Goal: Task Accomplishment & Management: Complete application form

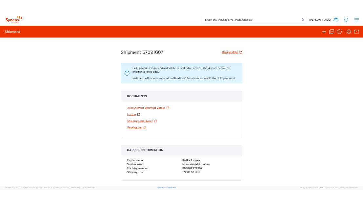
scroll to position [109, 0]
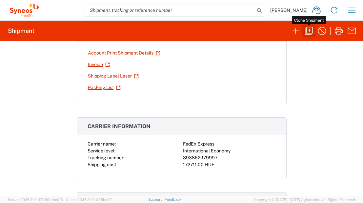
click at [308, 32] on icon "button" at bounding box center [309, 31] width 10 height 10
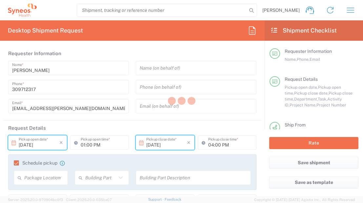
type input "[DATE]"
type input "11:00 AM"
type input "[DATE]"
type input "05:00 PM"
type input "Break/Fix"
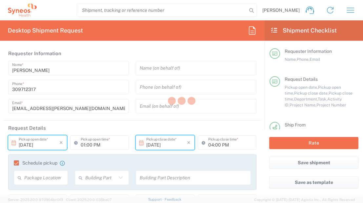
type textarea "[EMAIL_ADDRESS][PERSON_NAME][DOMAIN_NAME]"
type input "Syneos Health Romania S.R.L"
type input "Str. [PERSON_NAME] Nr. 8"
type input "[GEOGRAPHIC_DATA]"
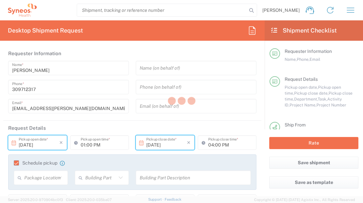
type input "[GEOGRAPHIC_DATA]"
type input "020945"
type input "[PERSON_NAME]"
type input "40731 328 063"
type input "Syneos Health Hungary Kft."
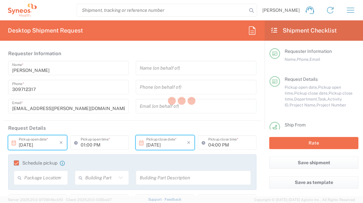
type input "Syneos Health"
type input "Irinyi [PERSON_NAME] 4-20,B building"
type input "2nd floor"
type input "[GEOGRAPHIC_DATA]"
type input "1117"
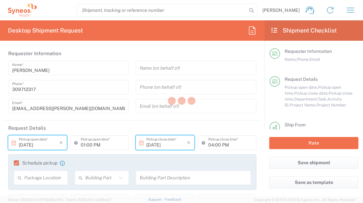
type input "[PERSON_NAME]"
type input "309712317"
type input "[EMAIL_ADDRESS][PERSON_NAME][DOMAIN_NAME]"
type input "Sender/Shipper"
type input "Repair/Warranty"
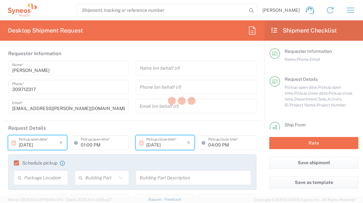
type input "Sender/Shipper"
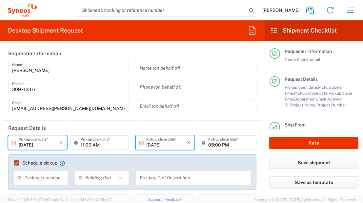
type input "Task"
type input "[GEOGRAPHIC_DATA]"
type input "Delivery Duty Paid"
type input "4510"
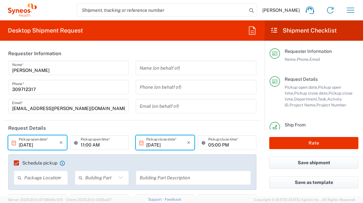
type input "**6183 DEPARTMENTAL EXPENSE"
type input "6183"
type input "Your Packaging"
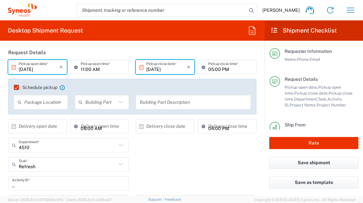
click at [81, 71] on input "11:00 AM" at bounding box center [103, 66] width 44 height 11
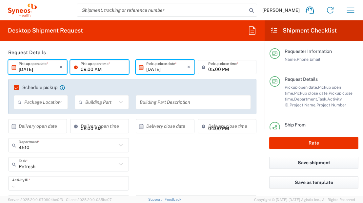
type input "09:00 AM"
click at [173, 53] on header "Request Details" at bounding box center [132, 52] width 258 height 15
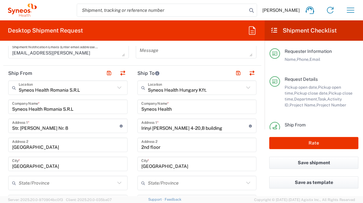
scroll to position [403, 0]
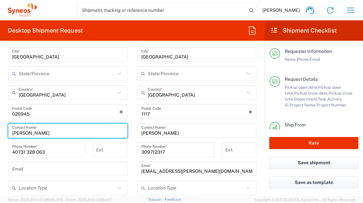
drag, startPoint x: 47, startPoint y: 133, endPoint x: 10, endPoint y: 134, distance: 36.4
click at [10, 134] on div "[PERSON_NAME] Contact Name *" at bounding box center [67, 130] width 119 height 14
type input "[PERSON_NAME]"
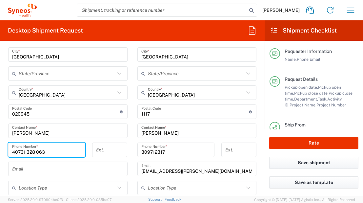
drag, startPoint x: 52, startPoint y: 150, endPoint x: -17, endPoint y: 147, distance: 68.6
click at [0, 147] on html "[PERSON_NAME] Home Shipment estimator Shipment tracking Desktop shipment reques…" at bounding box center [181, 101] width 363 height 203
paste input "0759 019 586"
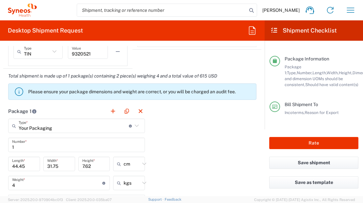
scroll to position [151, 0]
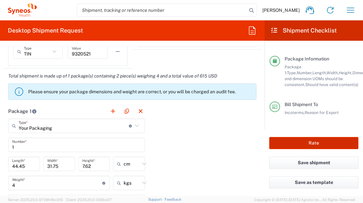
type input "4 0759 019 586"
click at [316, 140] on button "Rate" at bounding box center [313, 143] width 89 height 12
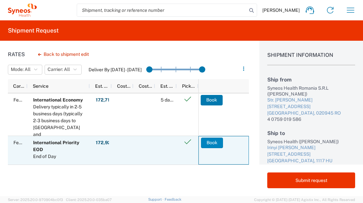
click at [214, 144] on button "Book" at bounding box center [212, 142] width 22 height 10
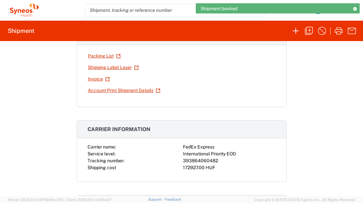
scroll to position [109, 0]
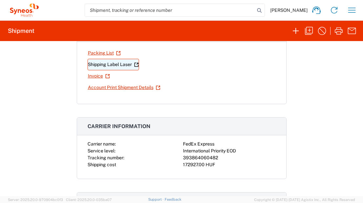
click at [121, 67] on link "Shipping Label Laser" at bounding box center [113, 64] width 51 height 11
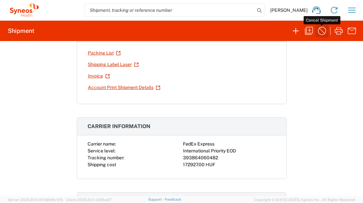
click at [323, 32] on icon "button" at bounding box center [322, 31] width 10 height 10
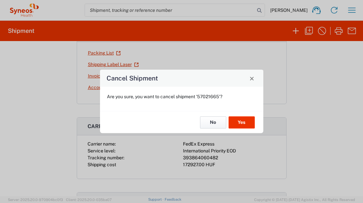
click at [221, 122] on button "No" at bounding box center [213, 122] width 26 height 12
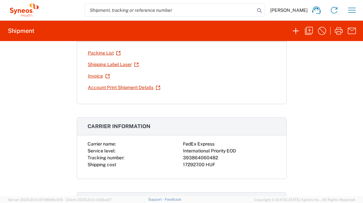
scroll to position [0, 0]
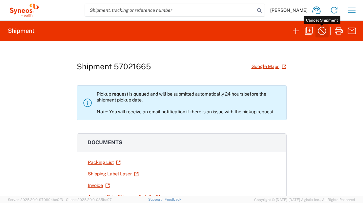
click at [323, 29] on icon "button" at bounding box center [322, 31] width 10 height 10
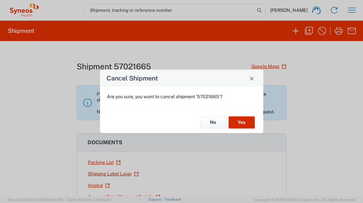
click at [241, 121] on button "Yes" at bounding box center [242, 122] width 26 height 12
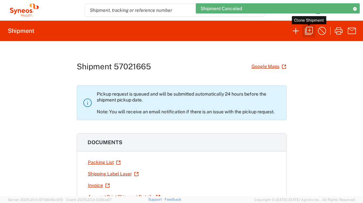
click at [309, 29] on icon "button" at bounding box center [309, 31] width 8 height 8
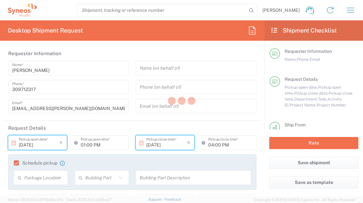
type input "[DATE]"
type input "09:00 AM"
type input "[DATE]"
type input "05:00 PM"
type input "Task"
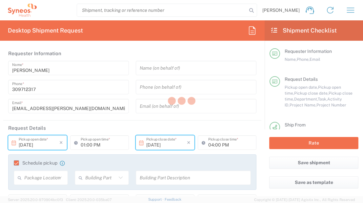
type input "Break/Fix"
type textarea "[EMAIL_ADDRESS][PERSON_NAME][DOMAIN_NAME]"
type input "Syneos Health Romania S.R.L"
type input "Str. [PERSON_NAME] Nr. 8"
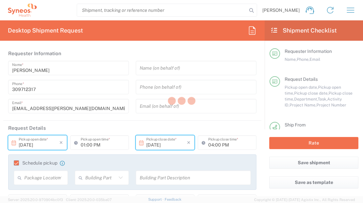
type input "[GEOGRAPHIC_DATA]"
type input "020945"
type input "[PERSON_NAME]"
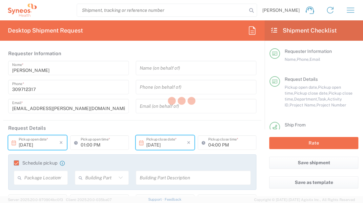
type input "4 0759 019 586"
type input "Syneos Health Hungary Kft."
type input "Syneos Health"
type input "Irinyi [PERSON_NAME] 4-20,B building"
type input "2nd floor"
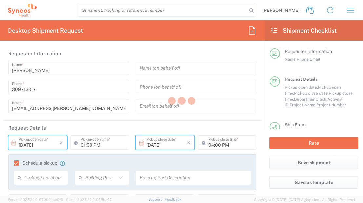
type input "[GEOGRAPHIC_DATA]"
type input "1117"
type input "[PERSON_NAME]"
type input "309712317"
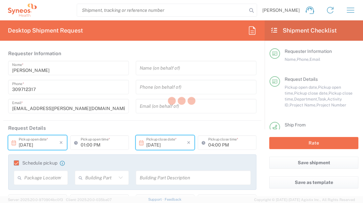
type input "[EMAIL_ADDRESS][PERSON_NAME][DOMAIN_NAME]"
type input "Sender/Shipper"
type input "Repair/Warranty"
type input "Sender/Shipper"
type input "Delivery Duty Paid"
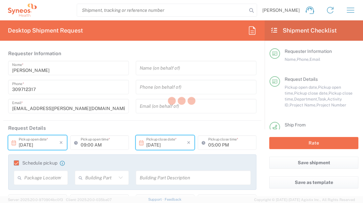
type input "**6183 DEPARTMENTAL EXPENSE"
type input "Your Packaging"
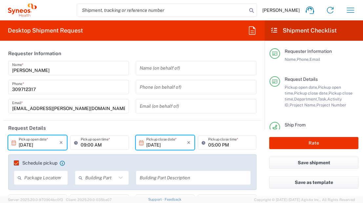
type input "4510"
type input "6183"
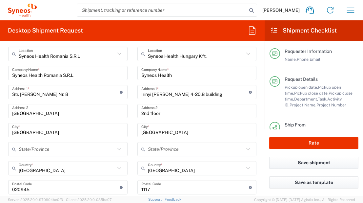
scroll to position [437, 0]
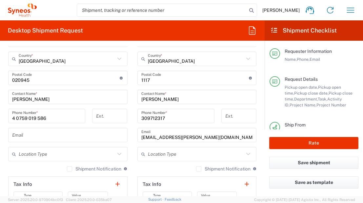
click at [132, 136] on main "Syneos Health Hungary Kft. Location Syneos Health Hungary Kft. [PERSON_NAME] LL…" at bounding box center [196, 84] width 129 height 294
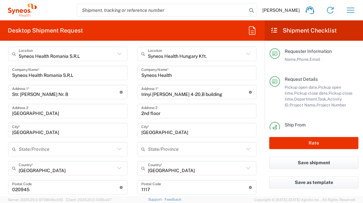
scroll to position [219, 0]
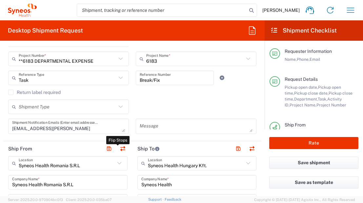
drag, startPoint x: 119, startPoint y: 152, endPoint x: 129, endPoint y: 173, distance: 23.2
click at [119, 152] on button "button" at bounding box center [122, 148] width 9 height 9
type input "Syneos Health Hungary Kft."
type input "Syneos Health"
type input "Irinyi [PERSON_NAME] 4-20,B building"
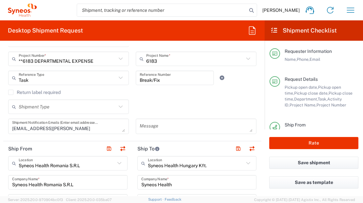
type input "2nd floor"
type input "[GEOGRAPHIC_DATA]"
type input "1117"
type input "[PERSON_NAME]"
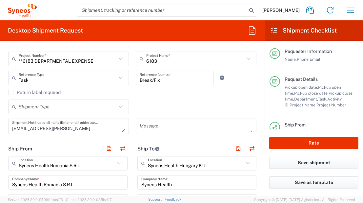
type input "309712317"
type input "[EMAIL_ADDRESS][PERSON_NAME][DOMAIN_NAME]"
type input "Syneos Health Romania S.R.L"
type input "Str. [PERSON_NAME] Nr. 8"
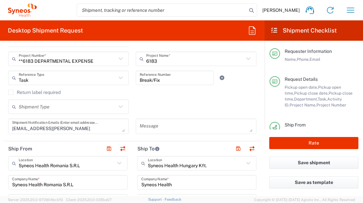
type input "[GEOGRAPHIC_DATA]"
type input "020945"
type input "[PERSON_NAME]"
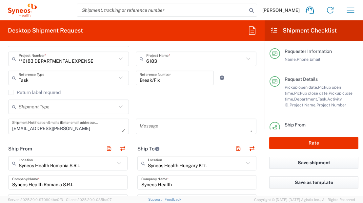
type input "4 0759 019 586"
type input "Sender/Shipper"
type input "Delivery Duty Paid"
type input "TIN"
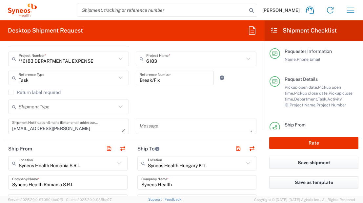
type input "9320521"
type input "VAT"
type input "HU 24901833"
type input "VAT"
type input "RO 9320521"
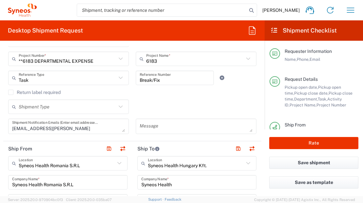
type input "TIN"
type input "9320521"
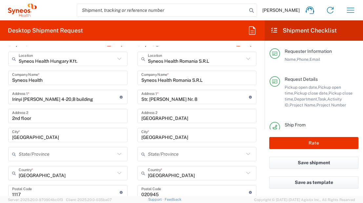
scroll to position [328, 0]
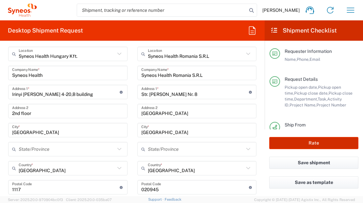
click at [312, 144] on button "Rate" at bounding box center [313, 143] width 89 height 12
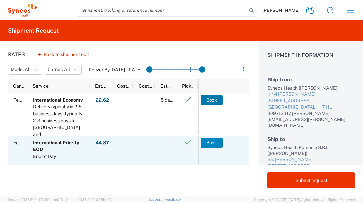
click at [213, 142] on button "Book" at bounding box center [212, 142] width 22 height 10
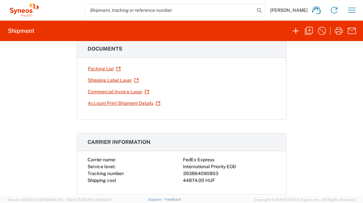
scroll to position [109, 0]
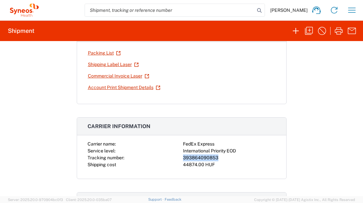
drag, startPoint x: 215, startPoint y: 158, endPoint x: 180, endPoint y: 157, distance: 34.8
click at [183, 157] on div "393864090853" at bounding box center [229, 157] width 93 height 7
copy div "393864090853"
click at [111, 66] on link "Shipping Label Laser" at bounding box center [113, 64] width 51 height 11
